Goal: Information Seeking & Learning: Learn about a topic

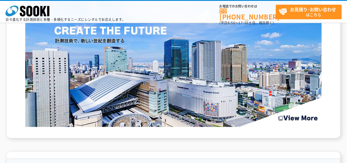
scroll to position [824, 0]
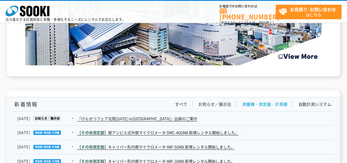
click at [274, 105] on link "測量機・測定器・計測器" at bounding box center [264, 104] width 45 height 6
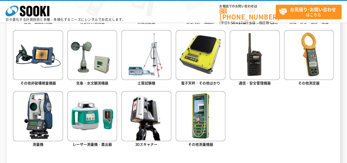
scroll to position [302, 0]
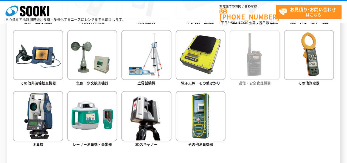
click at [260, 66] on img at bounding box center [255, 55] width 50 height 50
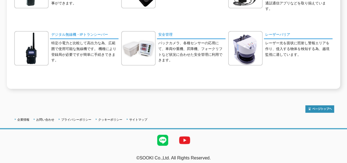
scroll to position [143, 0]
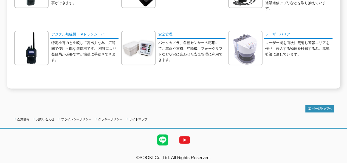
click at [240, 39] on img at bounding box center [246, 48] width 34 height 34
click at [141, 42] on img at bounding box center [138, 48] width 34 height 34
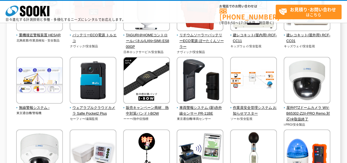
scroll to position [330, 0]
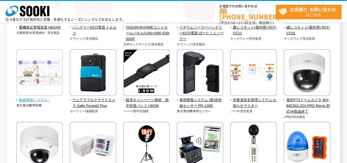
click at [29, 74] on img at bounding box center [39, 73] width 47 height 48
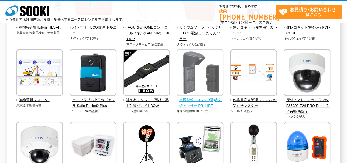
click at [197, 84] on img at bounding box center [200, 73] width 47 height 48
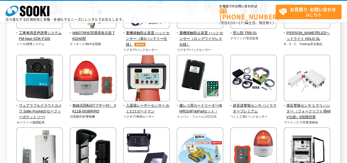
scroll to position [714, 0]
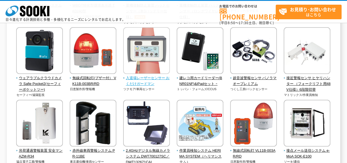
click at [146, 54] on img at bounding box center [146, 51] width 47 height 48
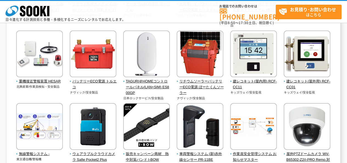
scroll to position [284, 0]
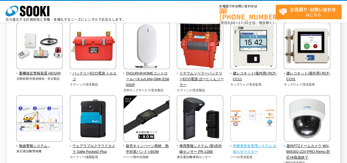
click at [248, 117] on img at bounding box center [253, 119] width 47 height 48
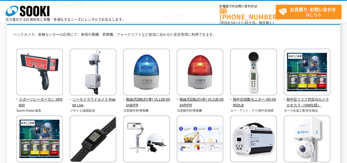
scroll to position [37, 0]
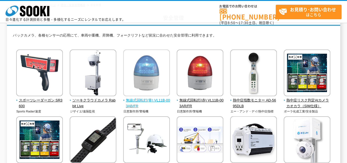
click at [155, 77] on img at bounding box center [146, 73] width 47 height 48
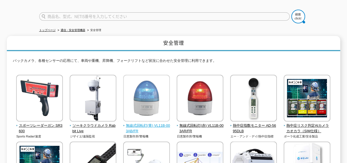
scroll to position [55, 0]
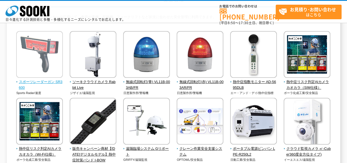
click at [32, 71] on img at bounding box center [39, 55] width 47 height 48
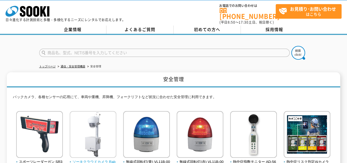
scroll to position [0, 0]
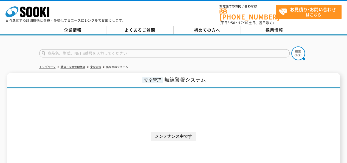
scroll to position [27, 0]
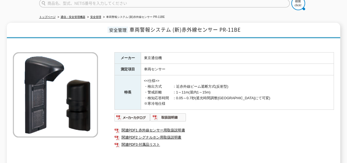
scroll to position [55, 0]
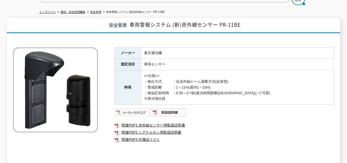
click at [134, 109] on img at bounding box center [133, 112] width 36 height 9
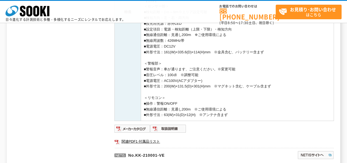
scroll to position [220, 0]
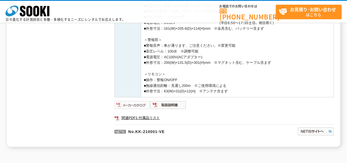
click at [137, 104] on img at bounding box center [133, 105] width 36 height 9
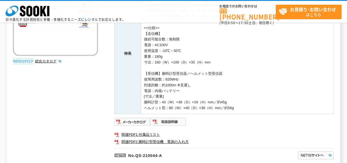
scroll to position [110, 0]
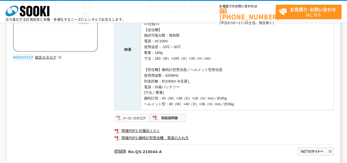
click at [141, 119] on img at bounding box center [133, 117] width 36 height 9
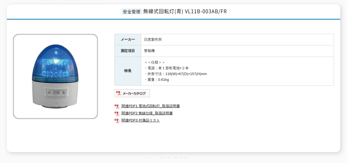
scroll to position [82, 0]
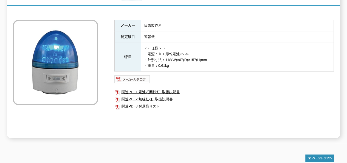
click at [130, 75] on img at bounding box center [133, 79] width 36 height 9
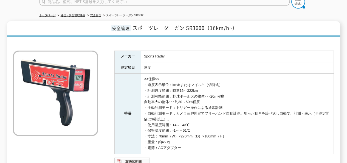
scroll to position [55, 0]
